Goal: Task Accomplishment & Management: Use online tool/utility

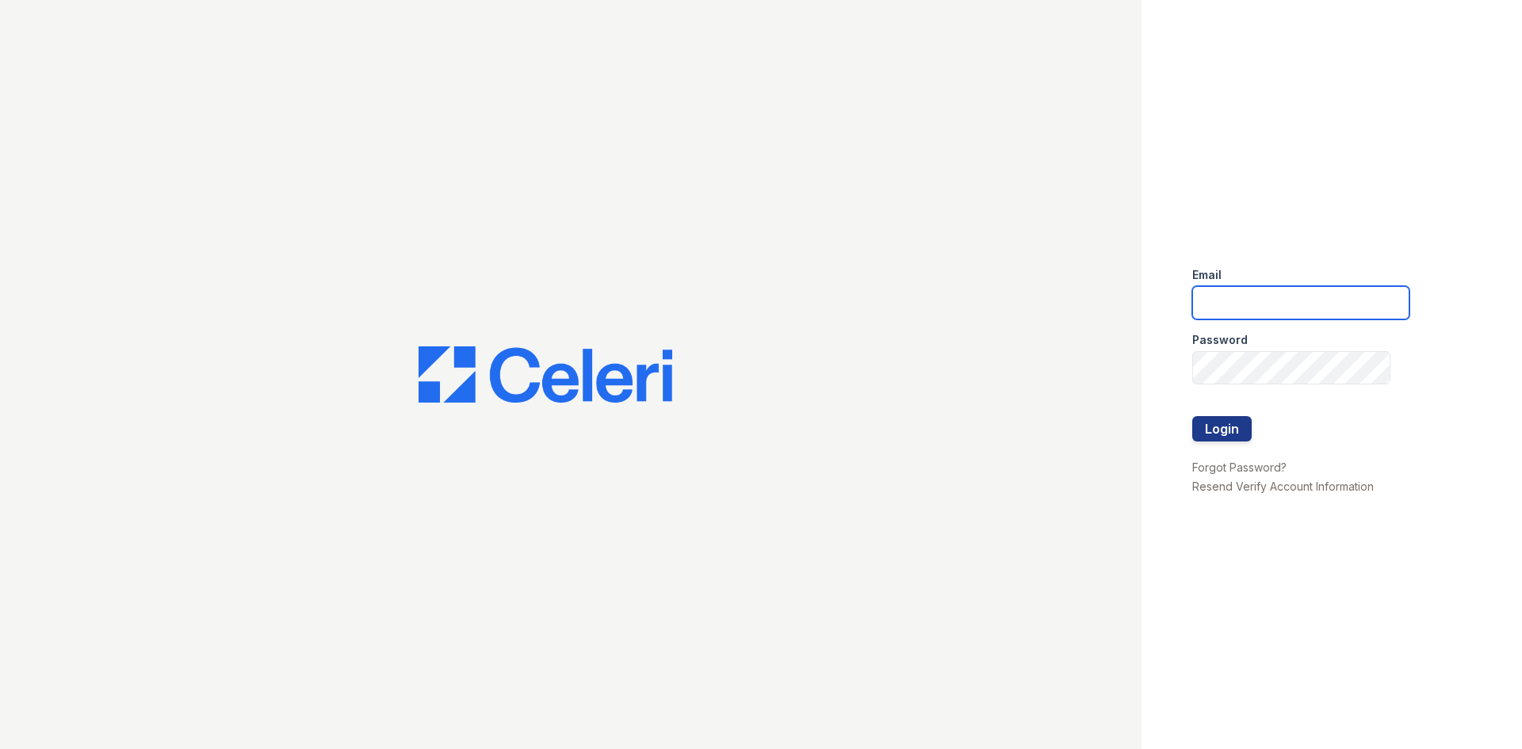
drag, startPoint x: 0, startPoint y: 0, endPoint x: 1249, endPoint y: 312, distance: 1287.5
click at [1249, 312] on input "email" at bounding box center [1300, 302] width 217 height 33
type input "[EMAIL_ADDRESS][DOMAIN_NAME]"
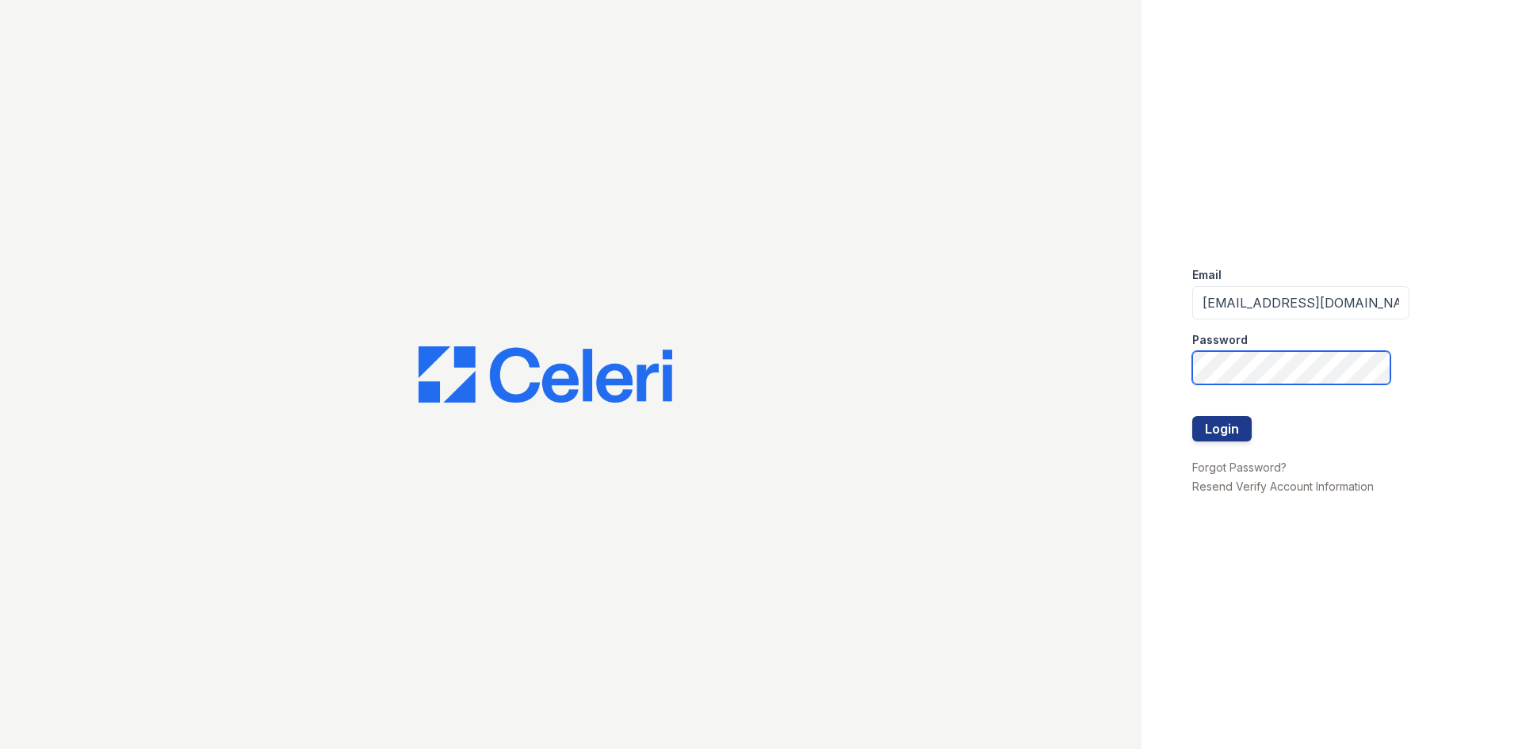
click at [1192, 416] on button "Login" at bounding box center [1221, 428] width 59 height 25
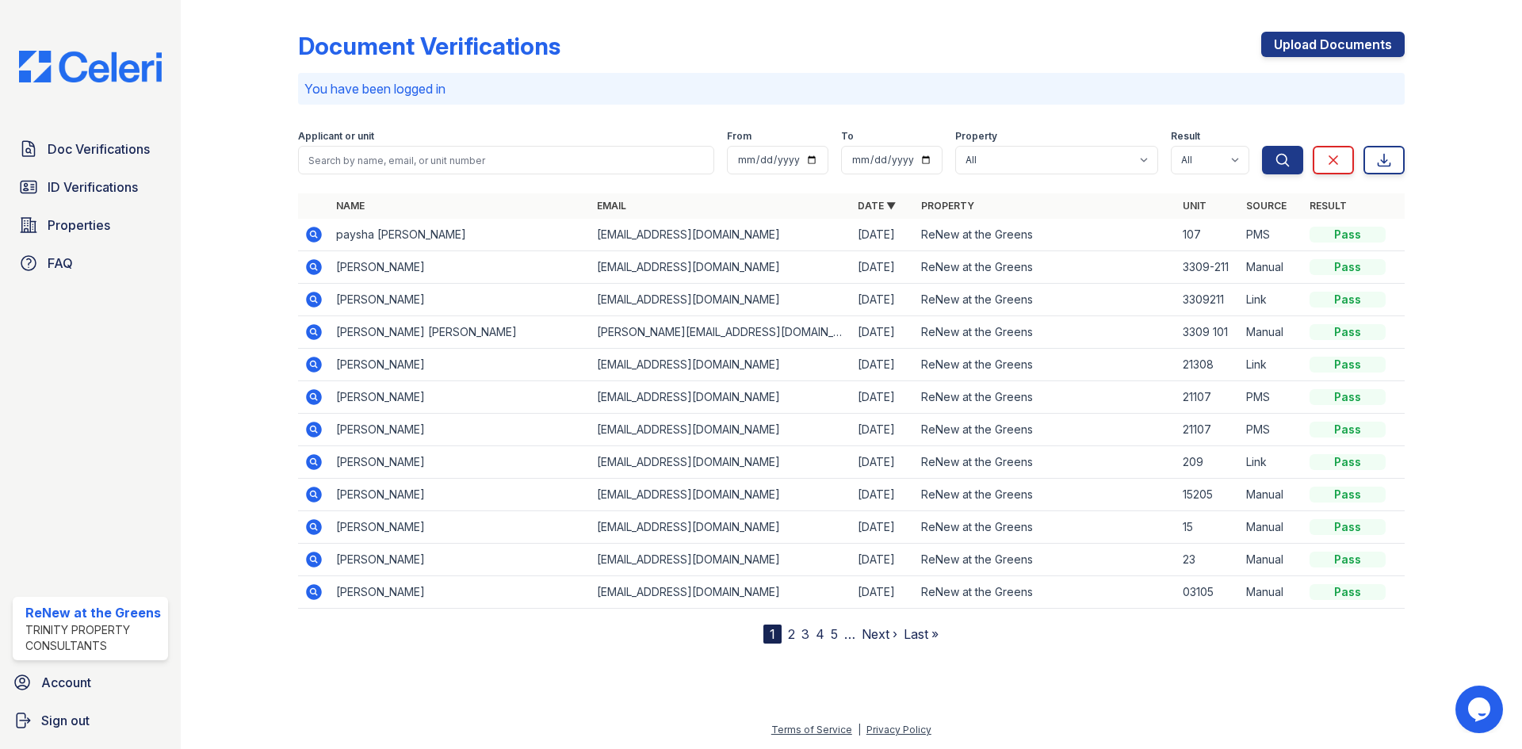
click at [1450, 368] on div at bounding box center [1451, 324] width 92 height 637
click at [1464, 592] on div at bounding box center [1451, 324] width 92 height 637
drag, startPoint x: 1069, startPoint y: 726, endPoint x: 1069, endPoint y: 717, distance: 9.5
click at [1069, 726] on div "Terms of Service | Privacy Policy" at bounding box center [851, 735] width 1290 height 29
